Goal: Understand process/instructions

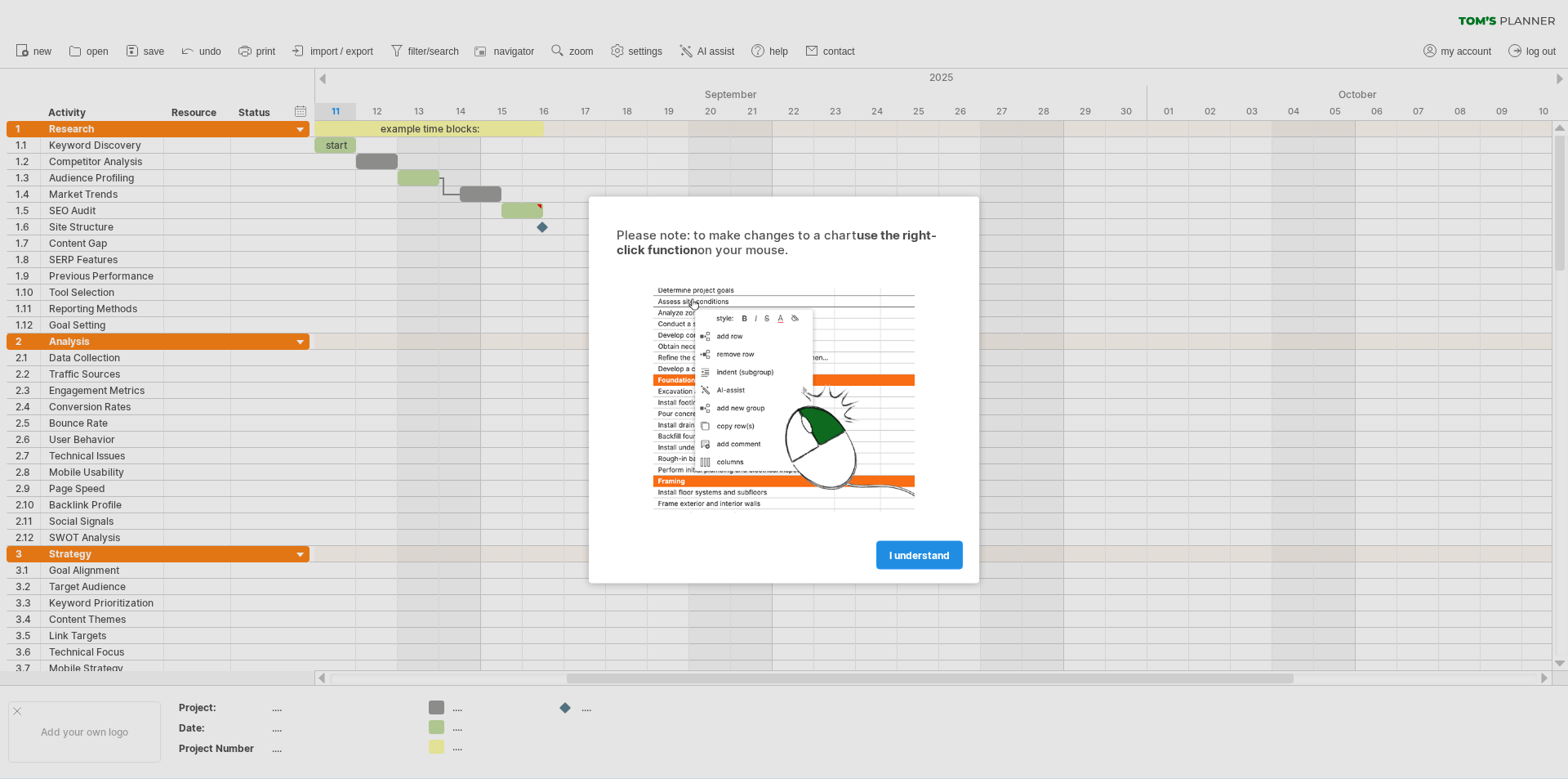
click at [919, 550] on span "I understand" at bounding box center [920, 555] width 60 height 13
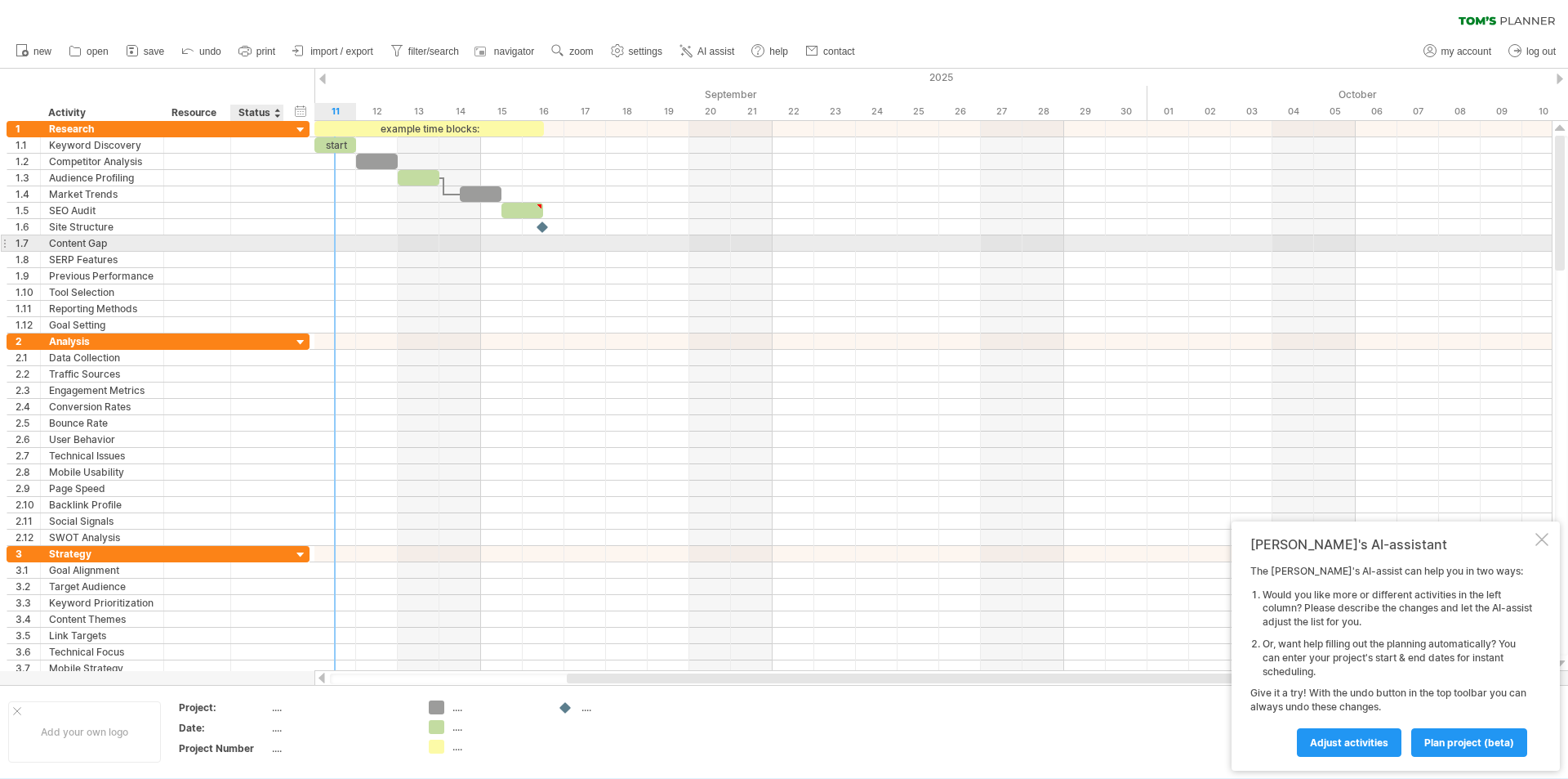
click at [273, 250] on div at bounding box center [257, 243] width 36 height 15
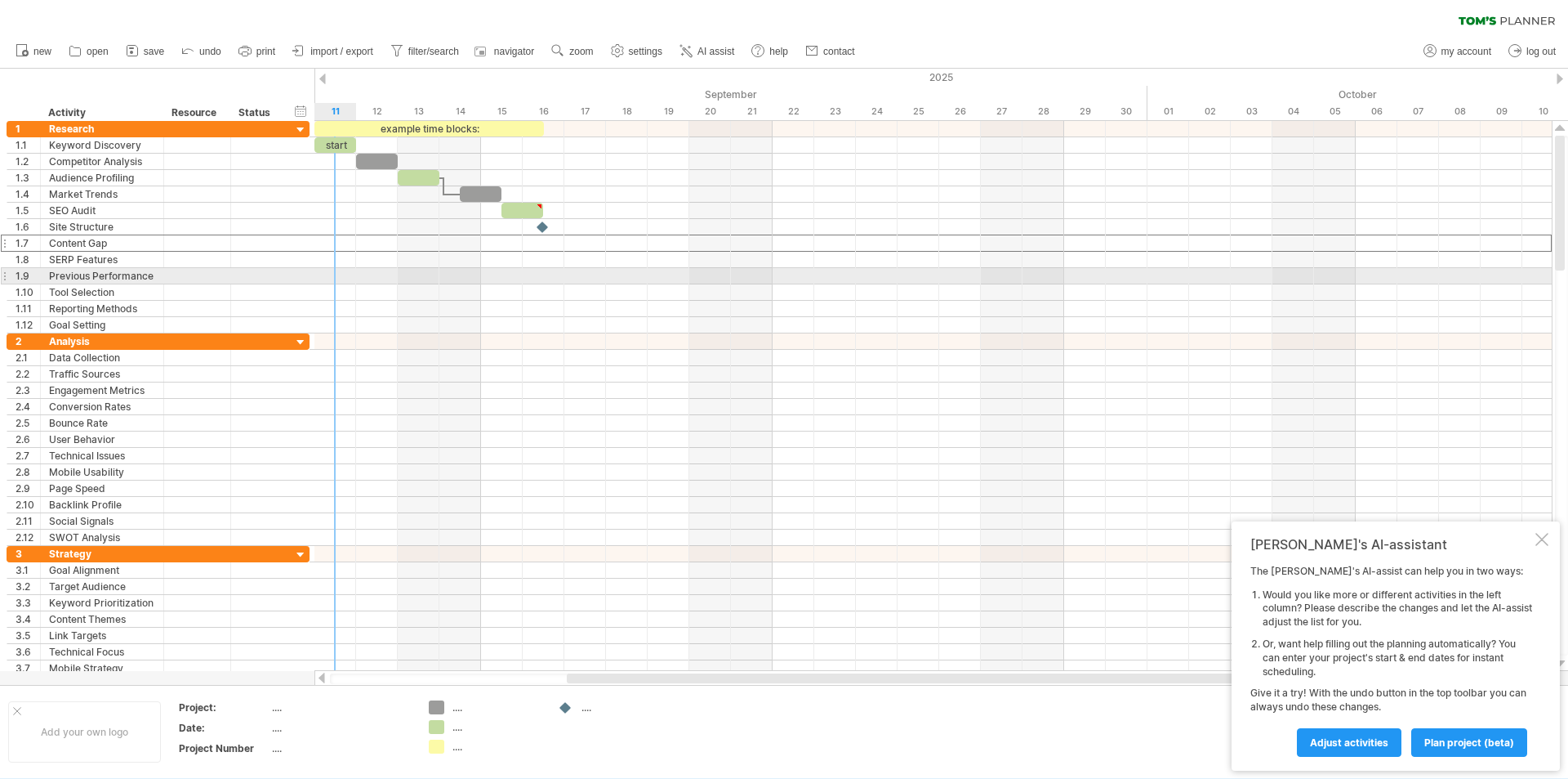
click at [333, 282] on div at bounding box center [932, 276] width 1237 height 16
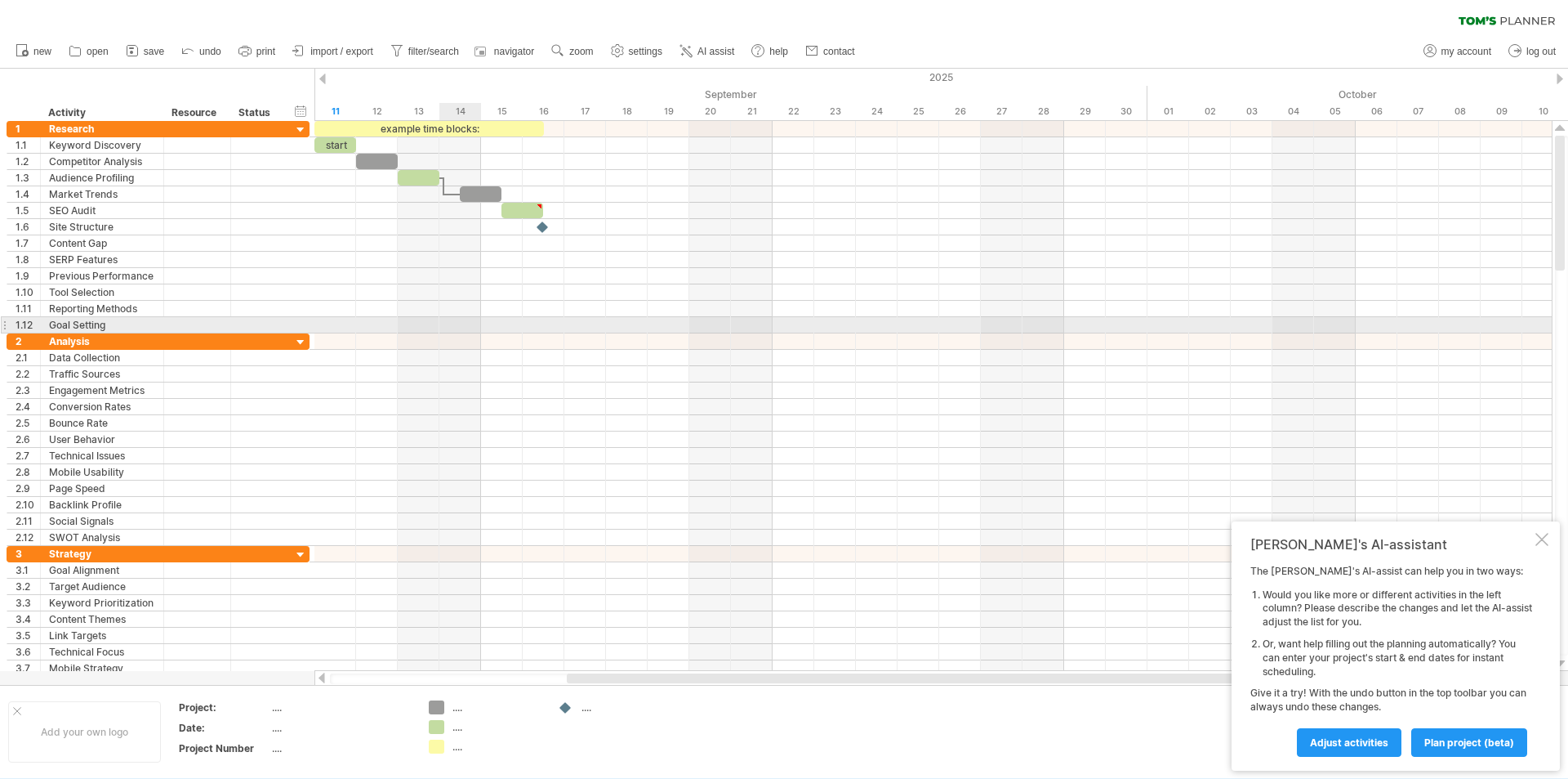
click at [475, 320] on div at bounding box center [932, 324] width 1237 height 16
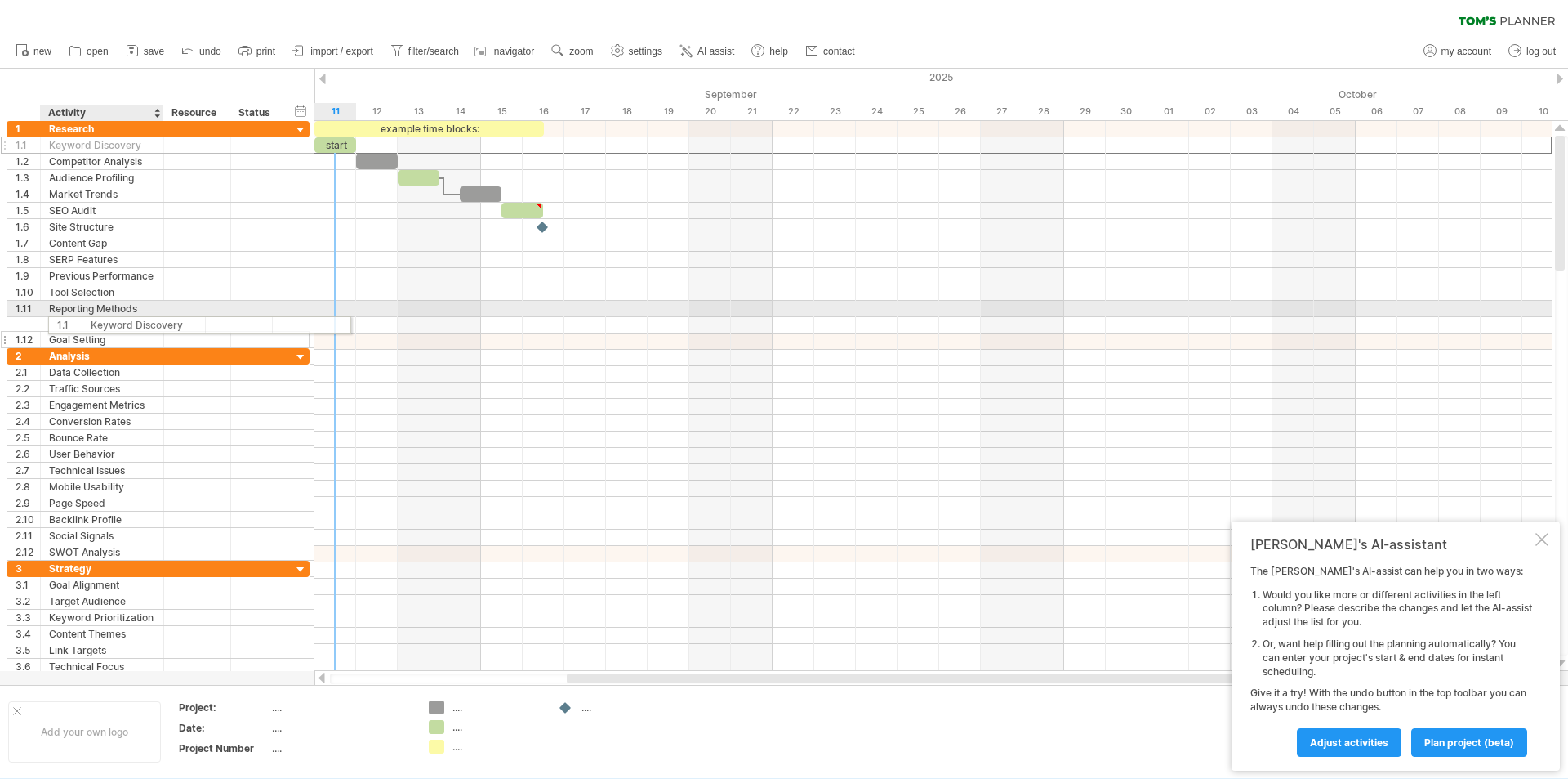
drag, startPoint x: 62, startPoint y: 143, endPoint x: 102, endPoint y: 322, distance: 183.4
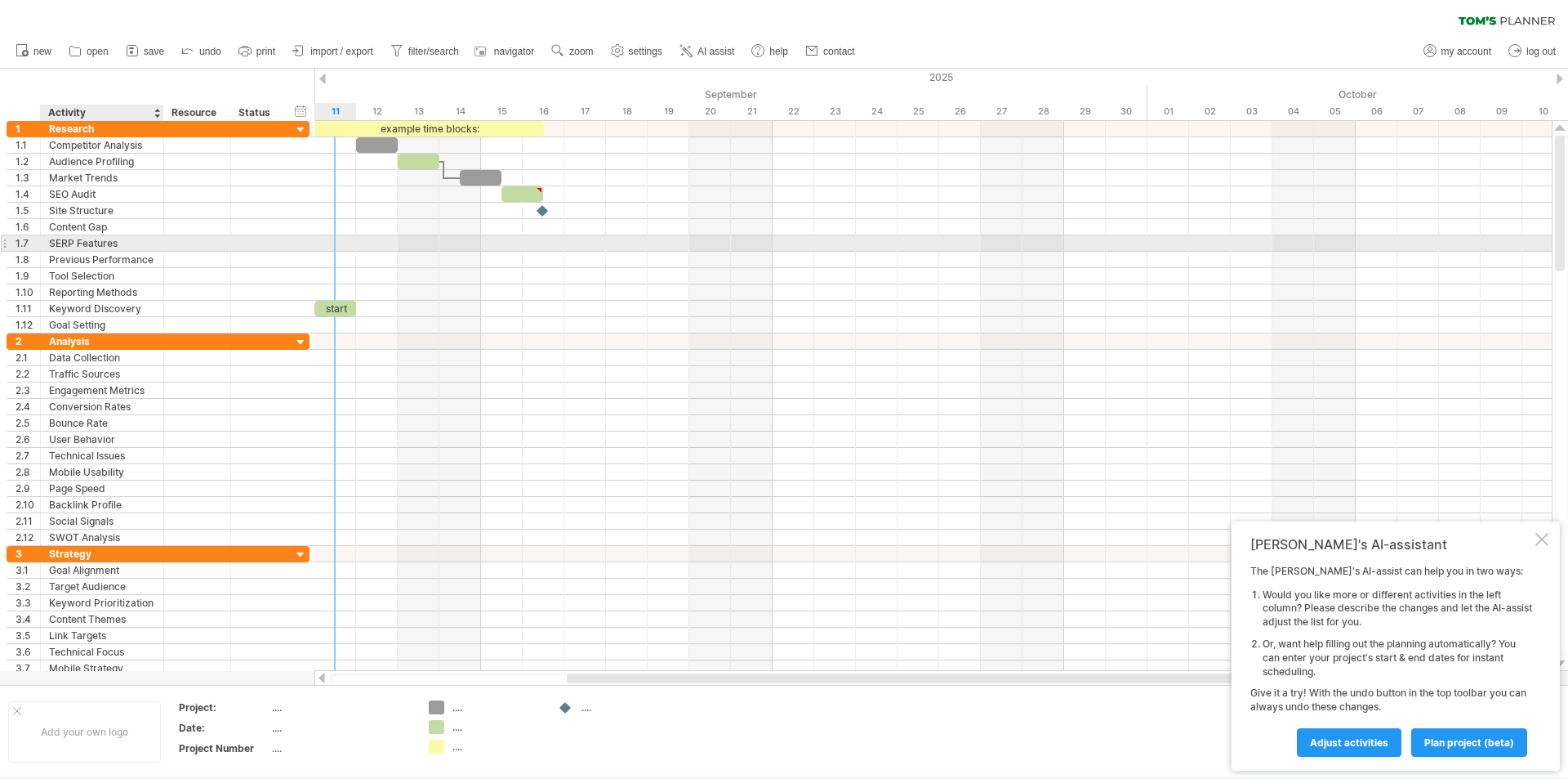
click at [123, 245] on div "SERP Features" at bounding box center [102, 243] width 106 height 15
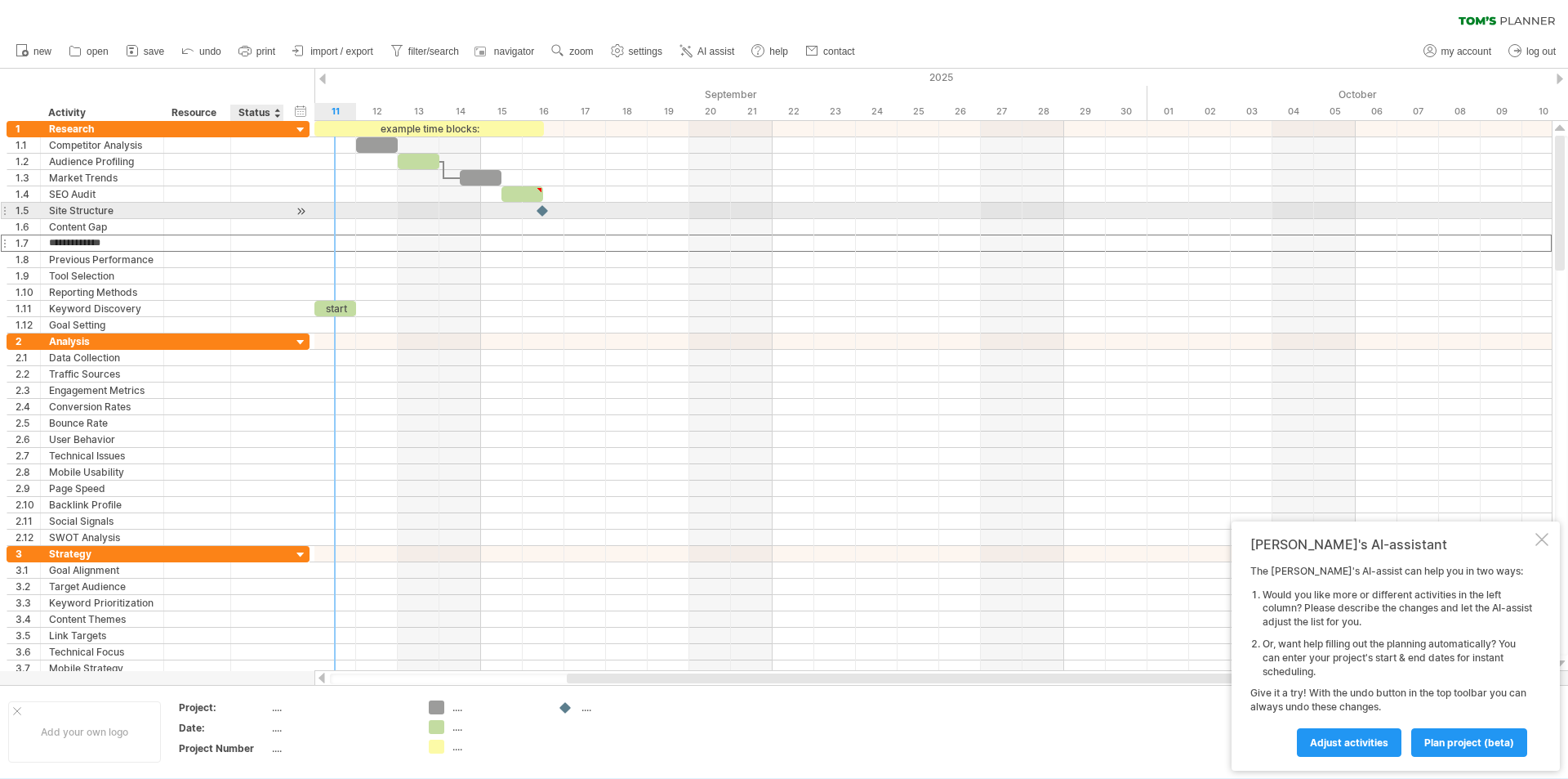
click at [271, 213] on div at bounding box center [257, 210] width 36 height 15
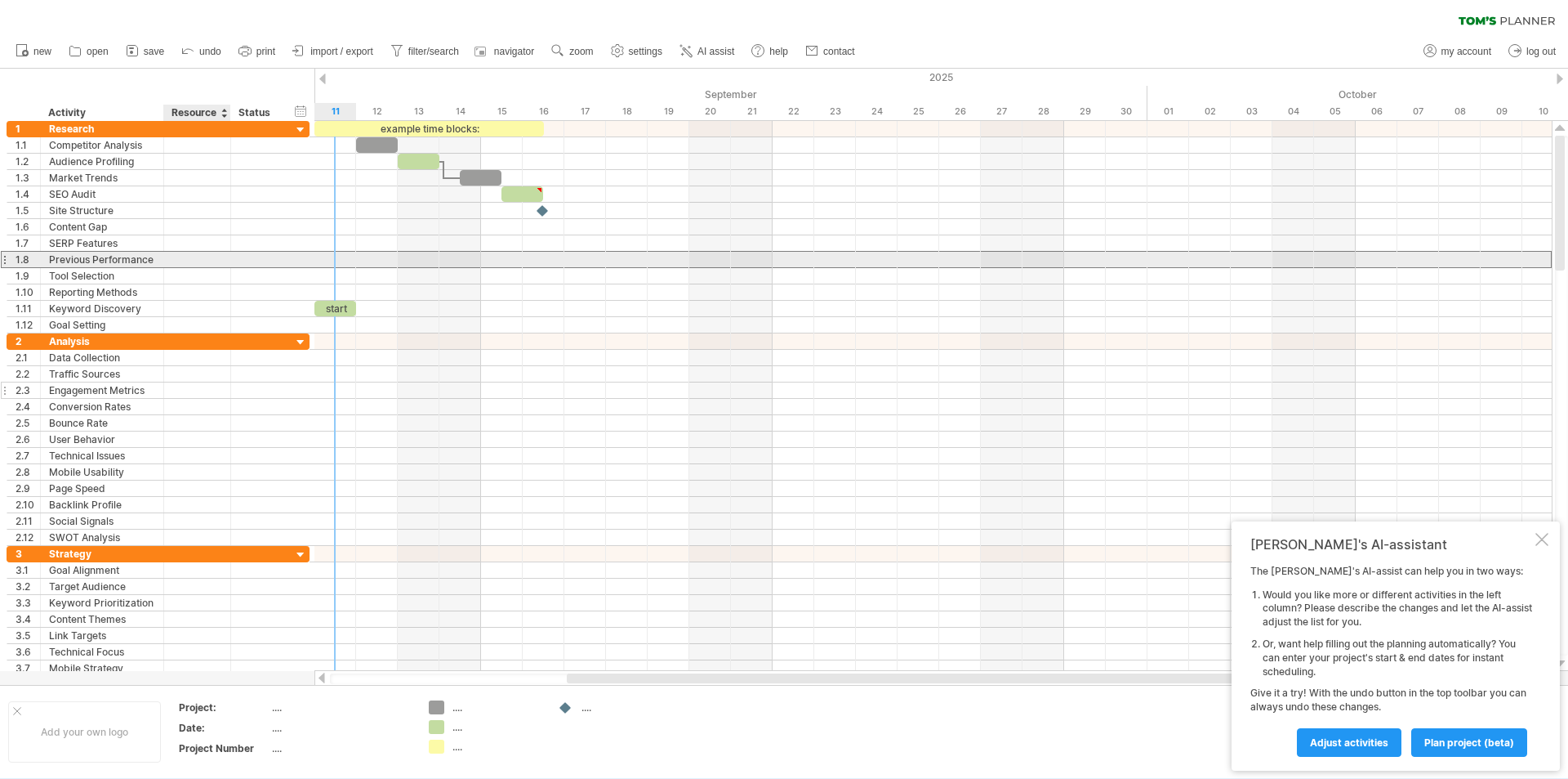
drag, startPoint x: 231, startPoint y: 261, endPoint x: 230, endPoint y: 387, distance: 126.0
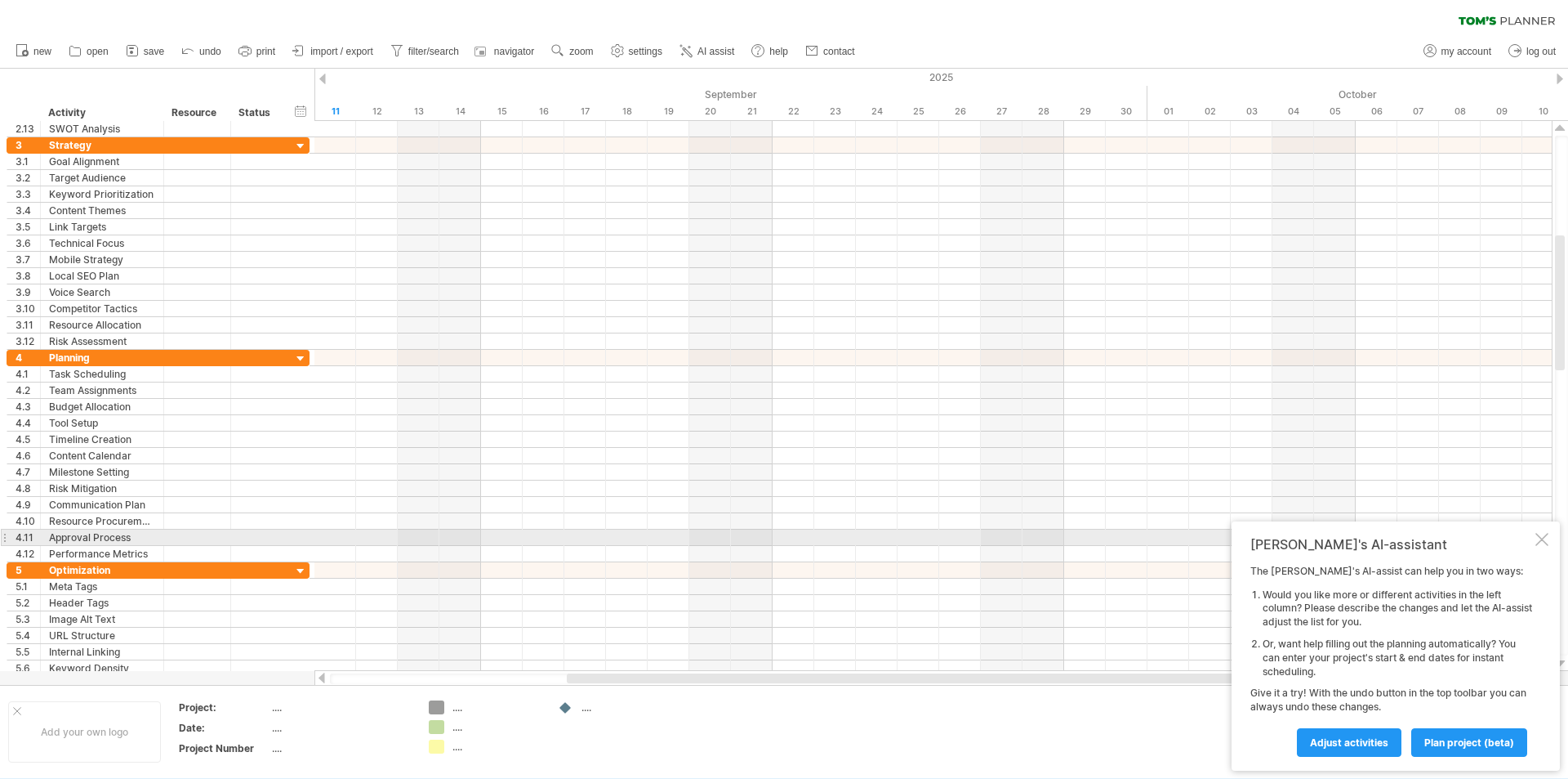
click at [1533, 533] on div "[PERSON_NAME]'s AI-assistant The [PERSON_NAME]'s AI-assist can help you in two …" at bounding box center [1396, 645] width 328 height 250
click at [1539, 531] on div "[PERSON_NAME]'s AI-assistant The [PERSON_NAME]'s AI-assist can help you in two …" at bounding box center [1396, 645] width 328 height 250
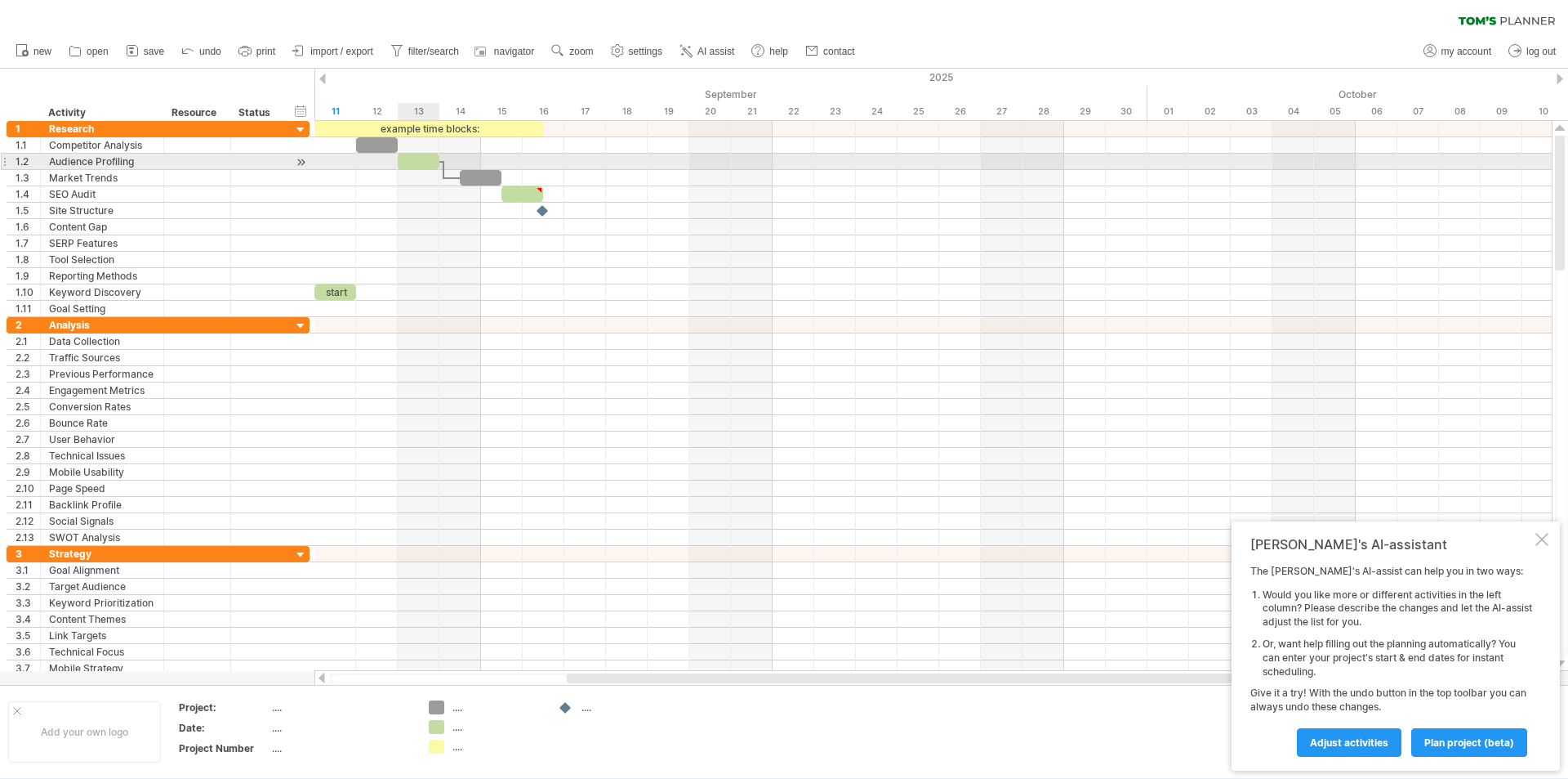
click at [417, 165] on div at bounding box center [419, 161] width 42 height 15
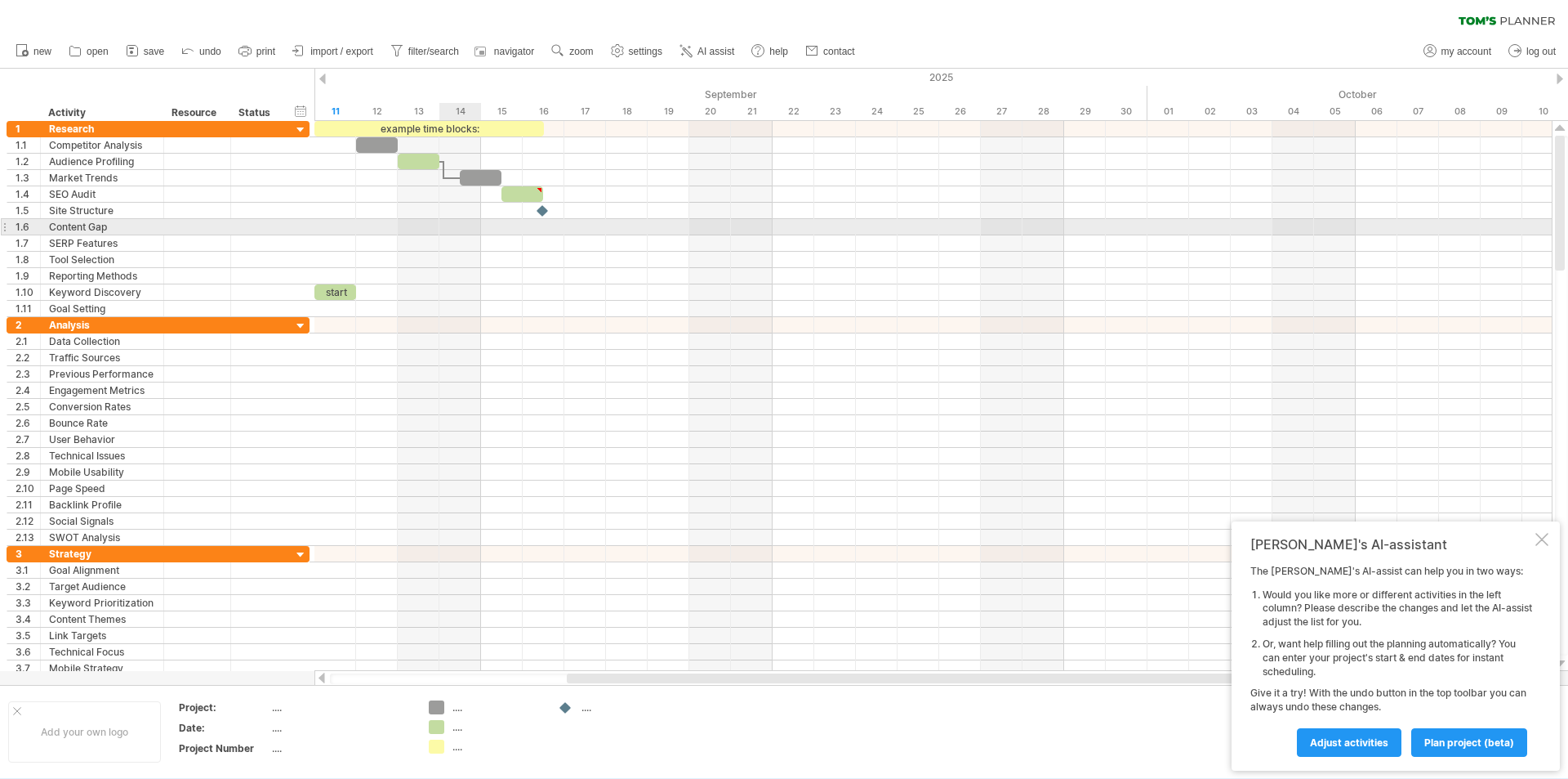
click at [475, 224] on div at bounding box center [932, 227] width 1237 height 16
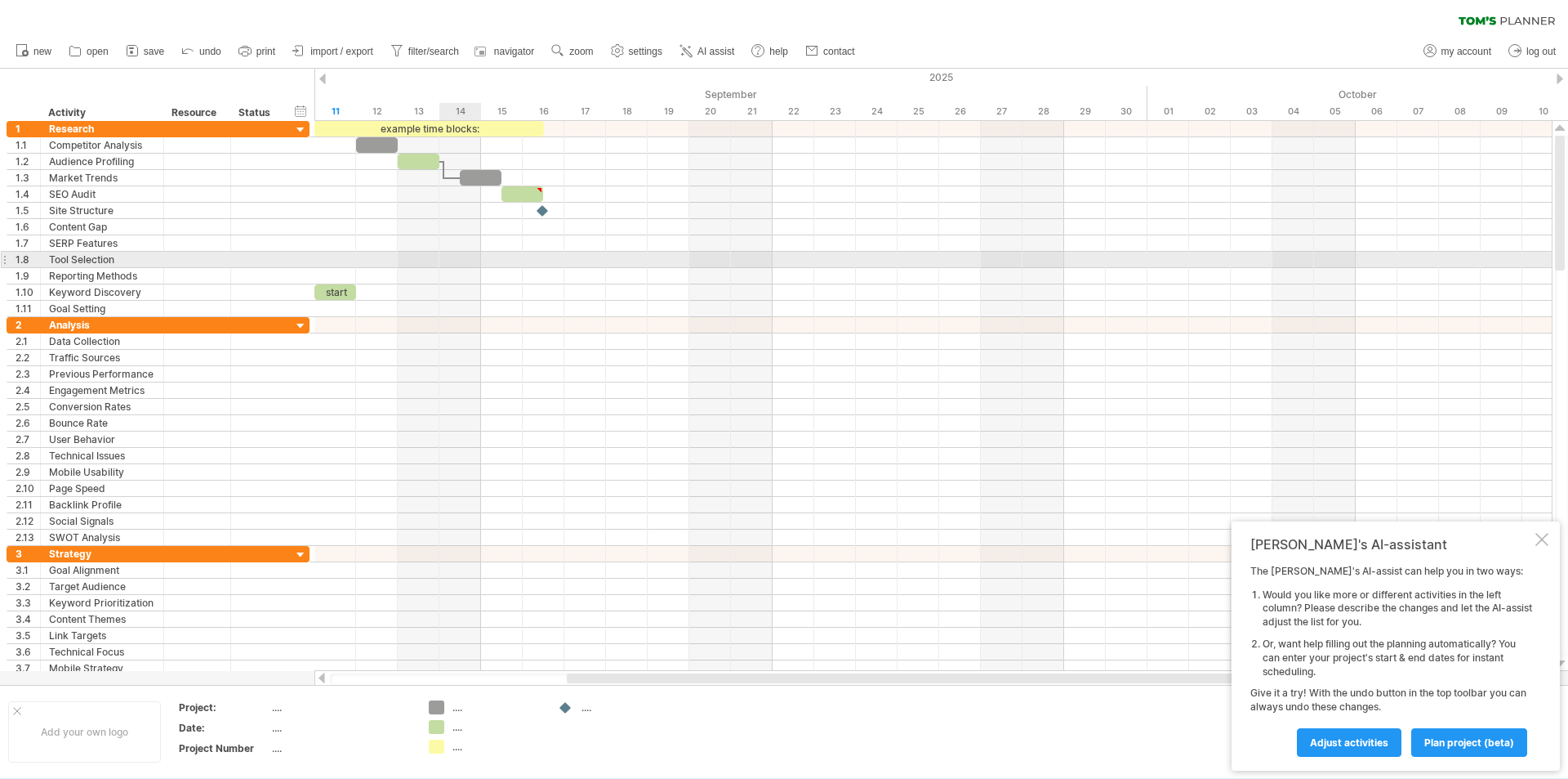
click at [479, 267] on div at bounding box center [932, 260] width 1237 height 16
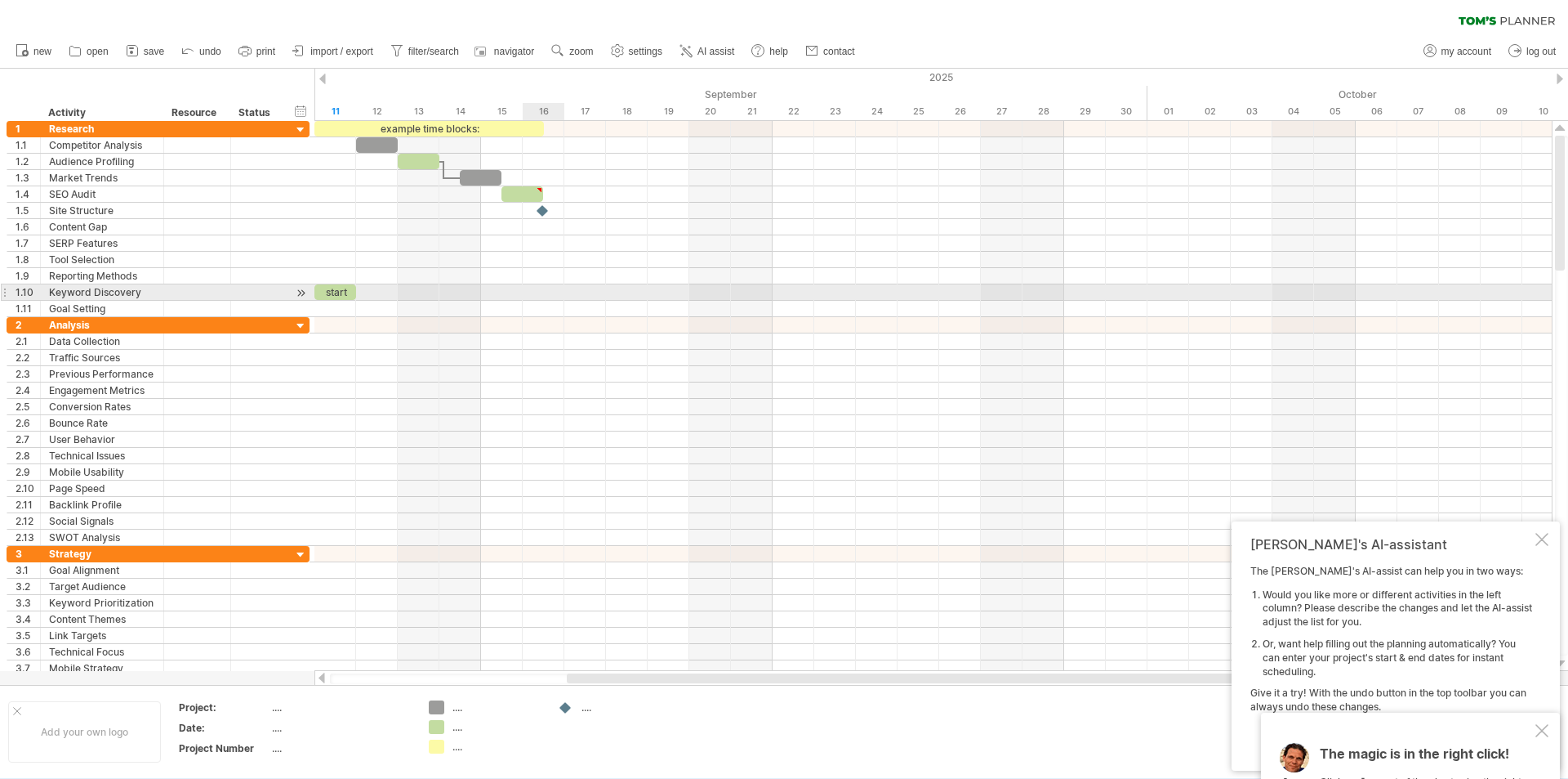
click at [528, 297] on div at bounding box center [932, 292] width 1237 height 16
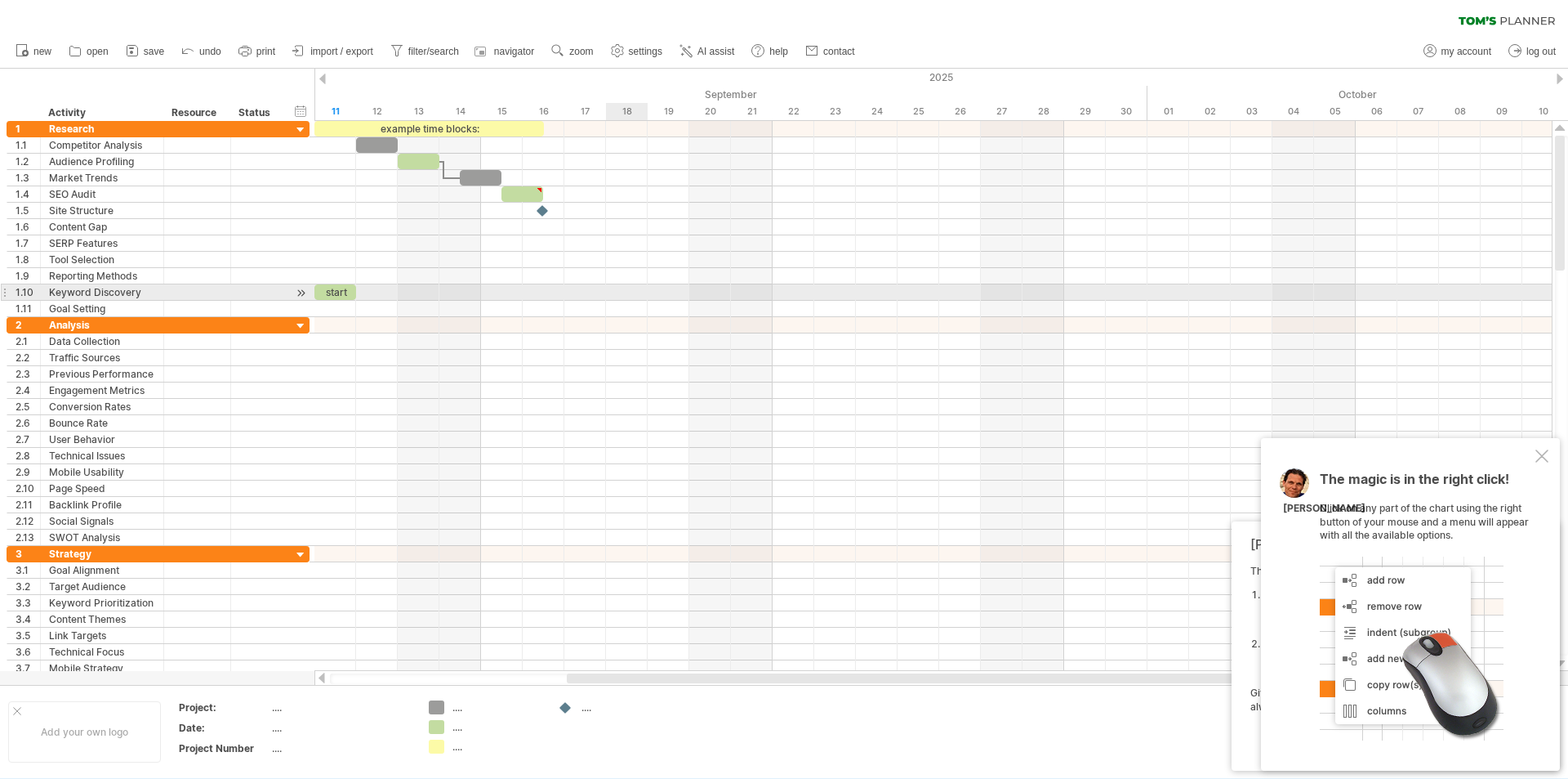
click at [606, 300] on div at bounding box center [932, 292] width 1237 height 16
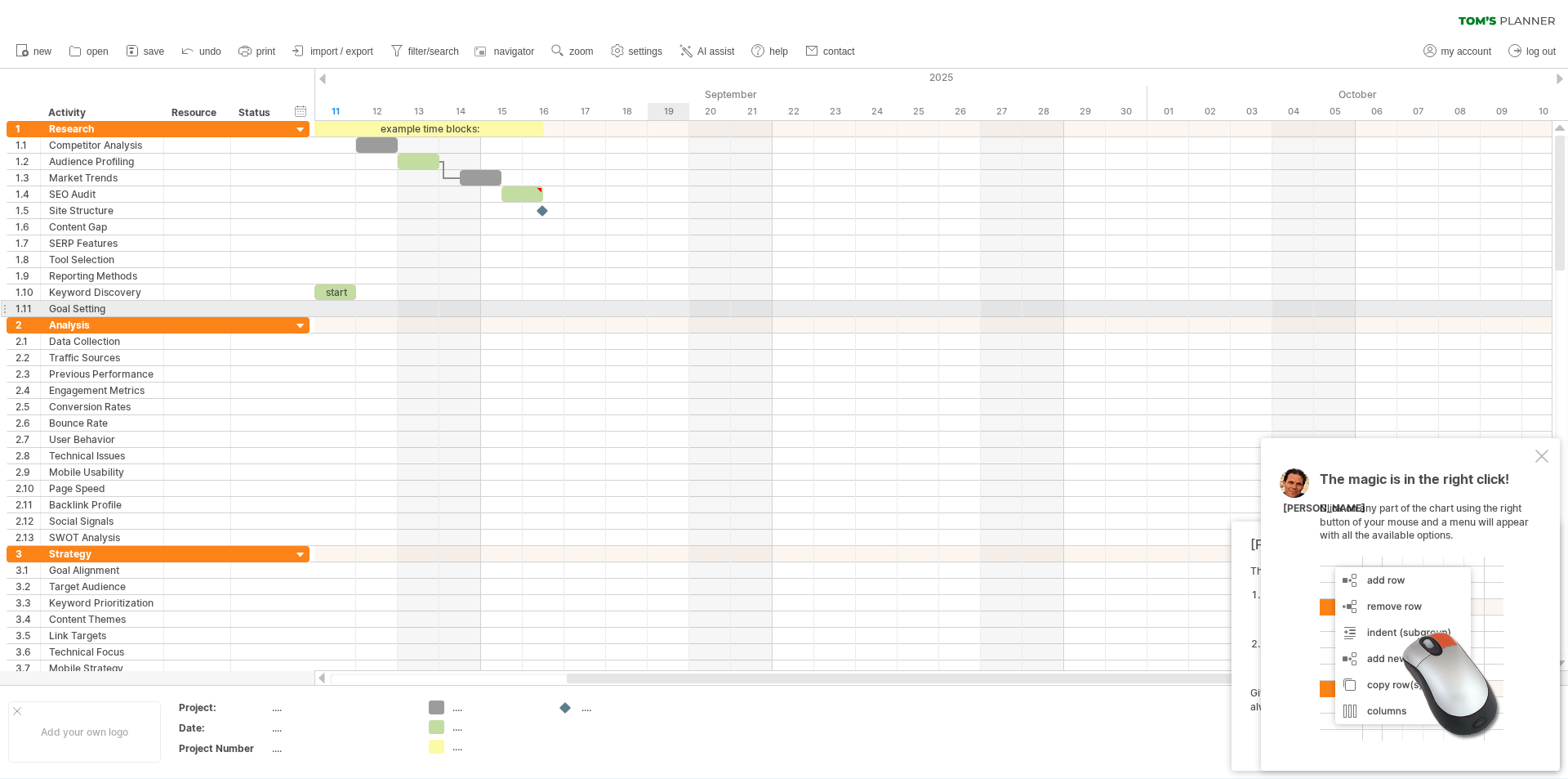
click at [677, 313] on div at bounding box center [932, 308] width 1237 height 16
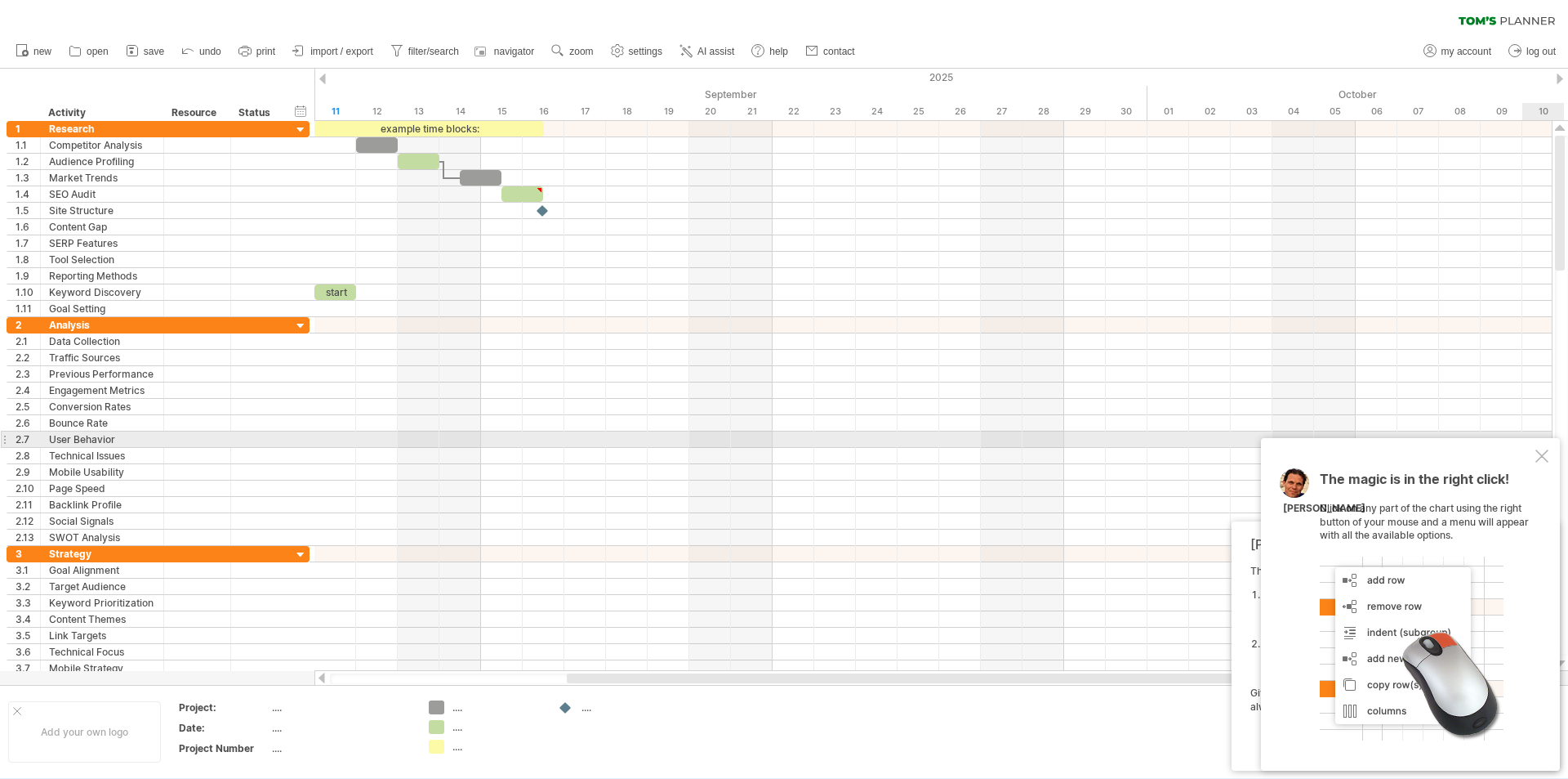
click at [1545, 447] on div "The magic is in the right click! Click on any part of the chart using the right…" at bounding box center [1411, 604] width 299 height 333
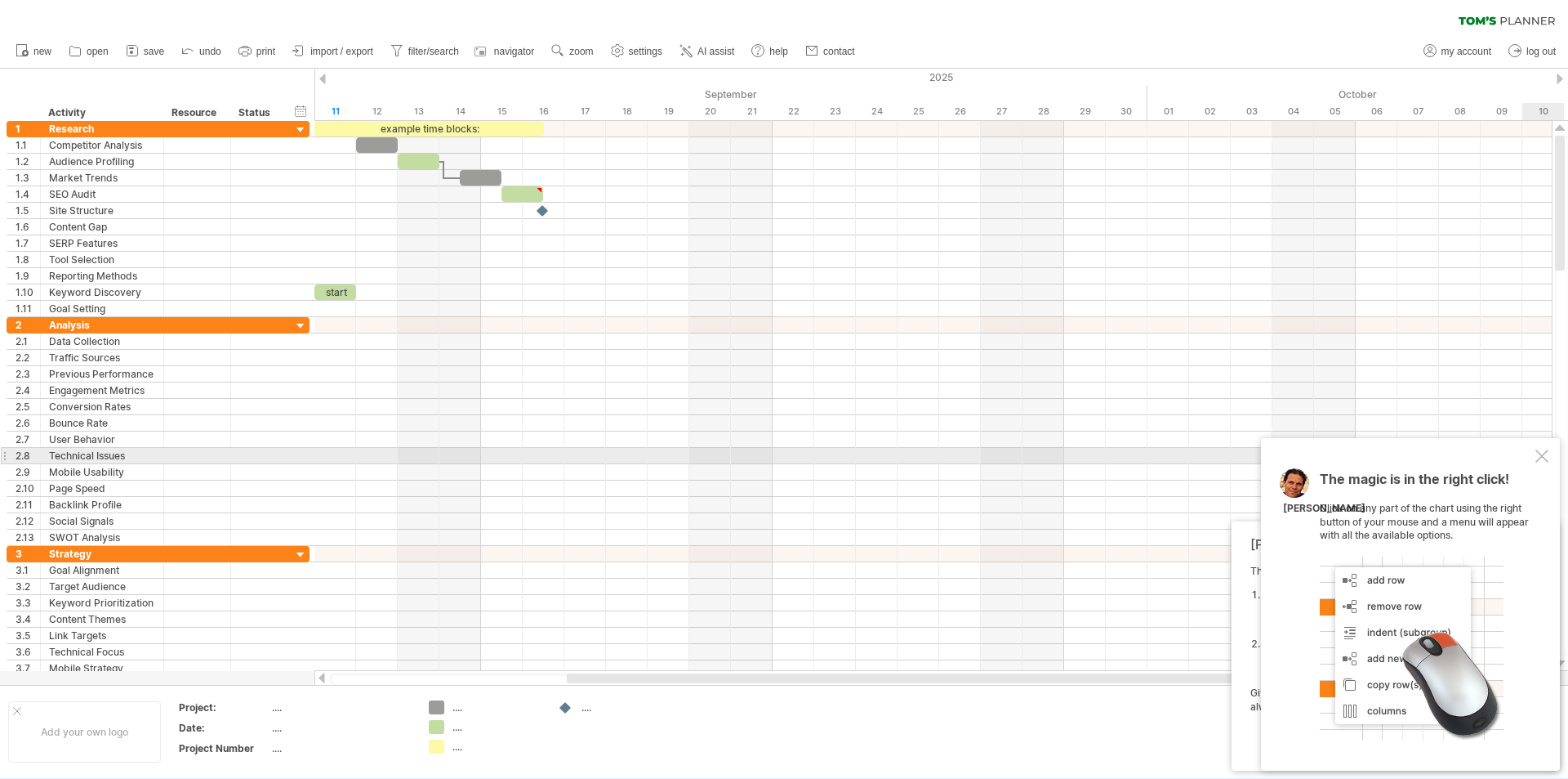
click at [1539, 461] on div at bounding box center [1542, 456] width 13 height 13
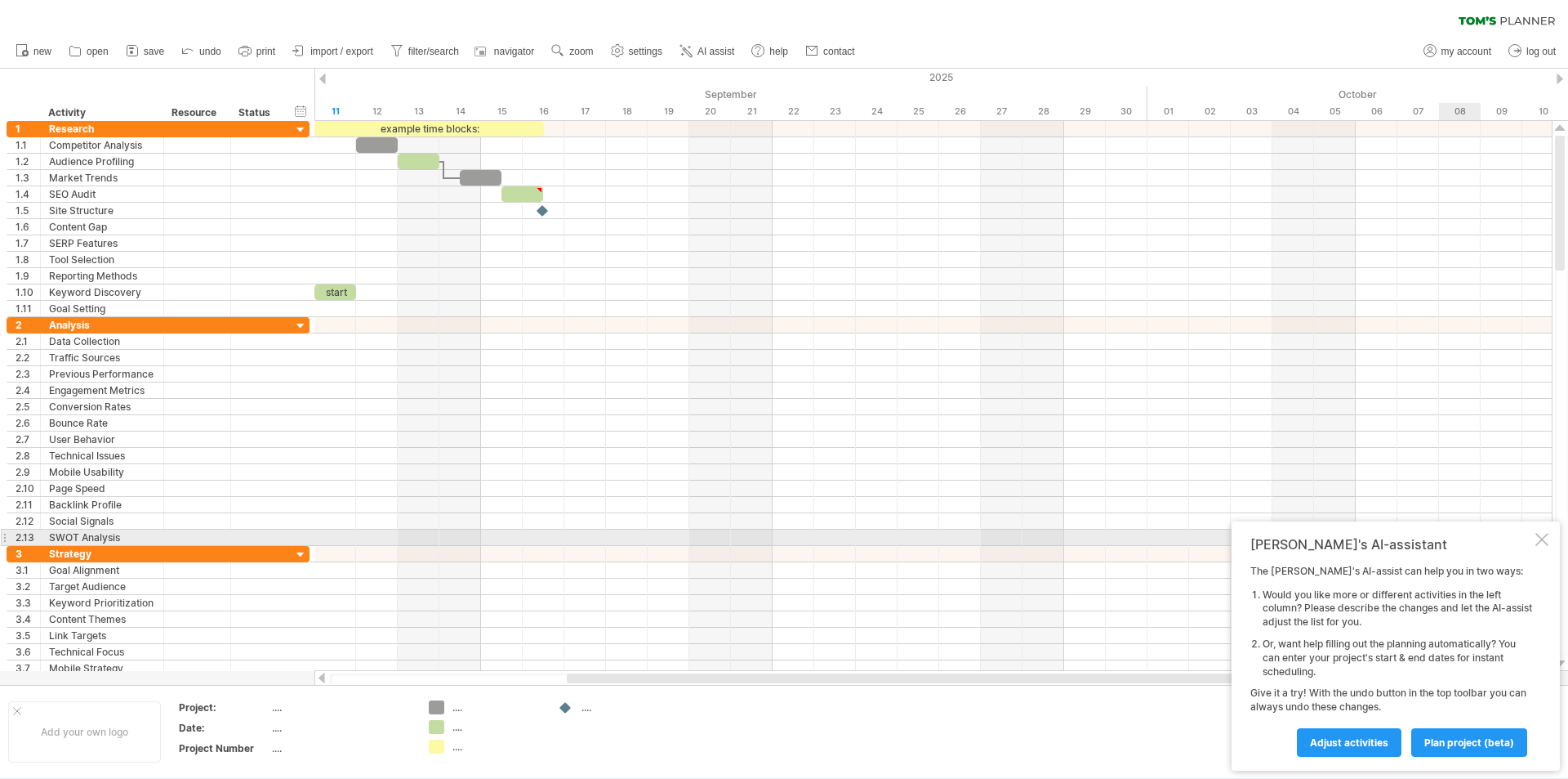
click at [1550, 541] on div "[PERSON_NAME]'s AI-assistant The [PERSON_NAME]'s AI-assist can help you in two …" at bounding box center [1396, 645] width 328 height 250
click at [1544, 536] on div at bounding box center [1542, 540] width 13 height 13
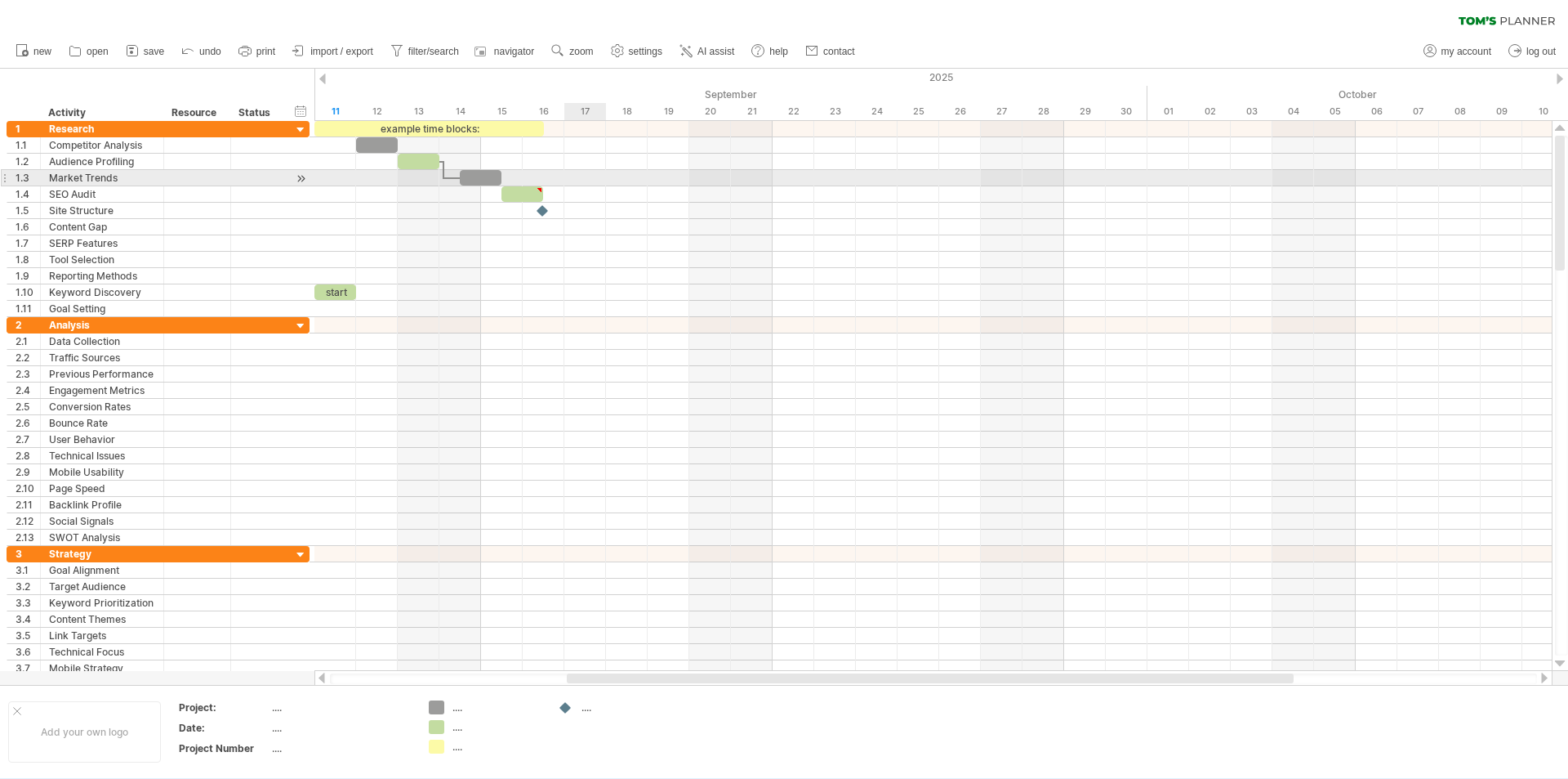
click at [579, 183] on div at bounding box center [932, 177] width 1237 height 16
click at [665, 176] on div at bounding box center [932, 177] width 1237 height 16
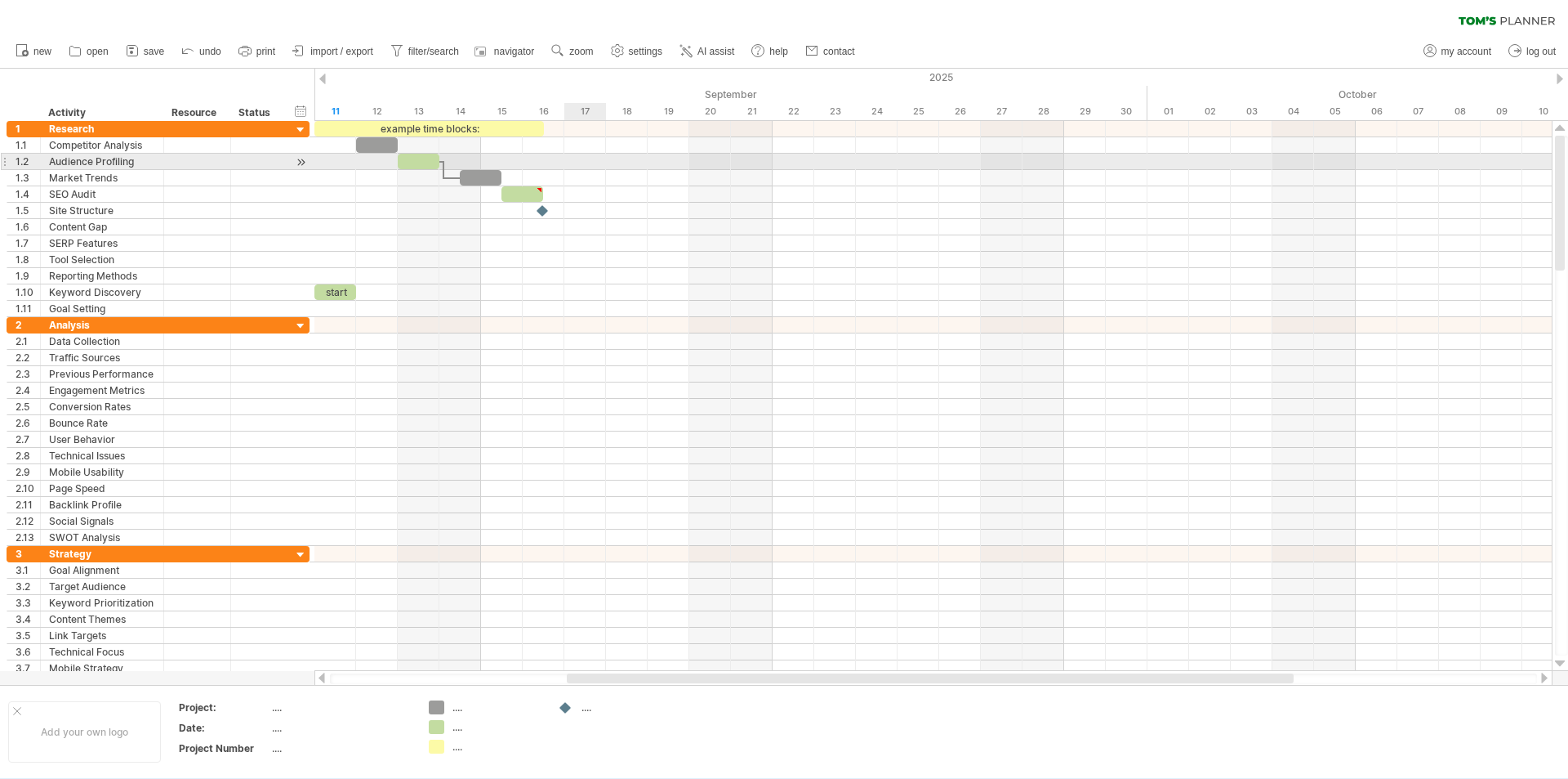
click at [587, 154] on div at bounding box center [932, 161] width 1237 height 16
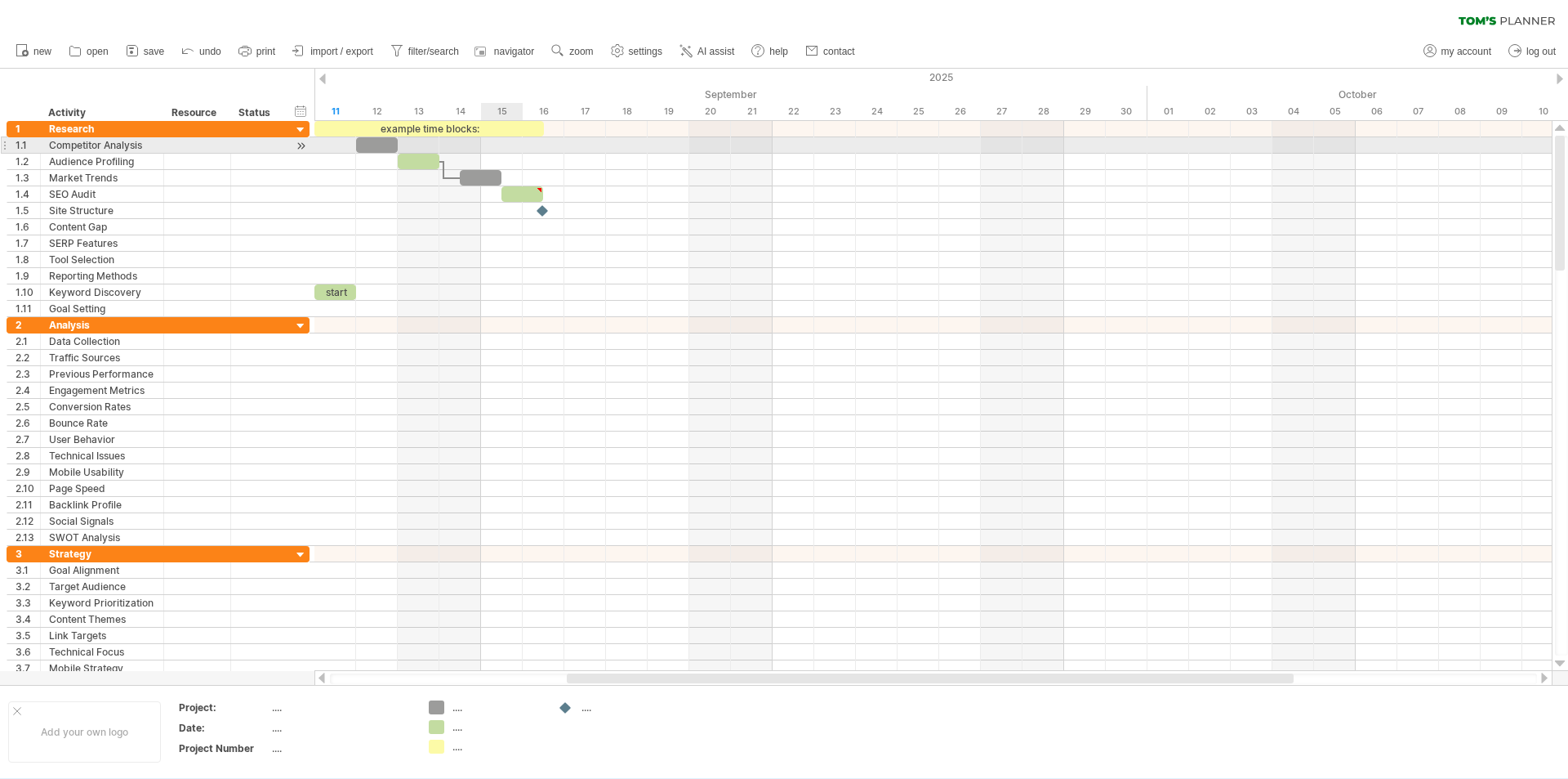
click at [515, 143] on div at bounding box center [932, 145] width 1237 height 16
click at [434, 143] on div at bounding box center [932, 145] width 1237 height 16
click at [410, 143] on div at bounding box center [932, 145] width 1237 height 16
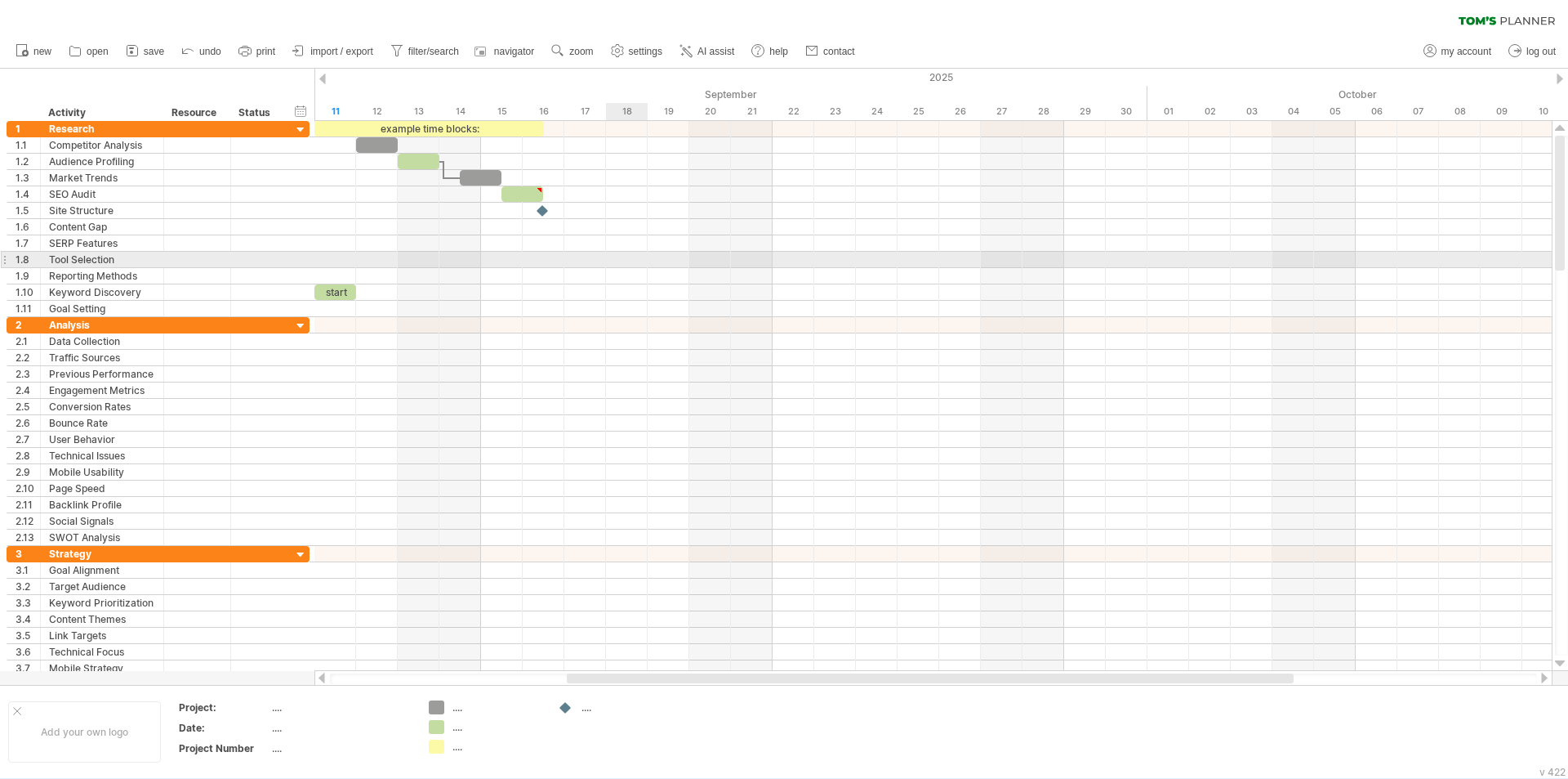
click at [642, 261] on div at bounding box center [932, 260] width 1237 height 16
